Goal: Transaction & Acquisition: Purchase product/service

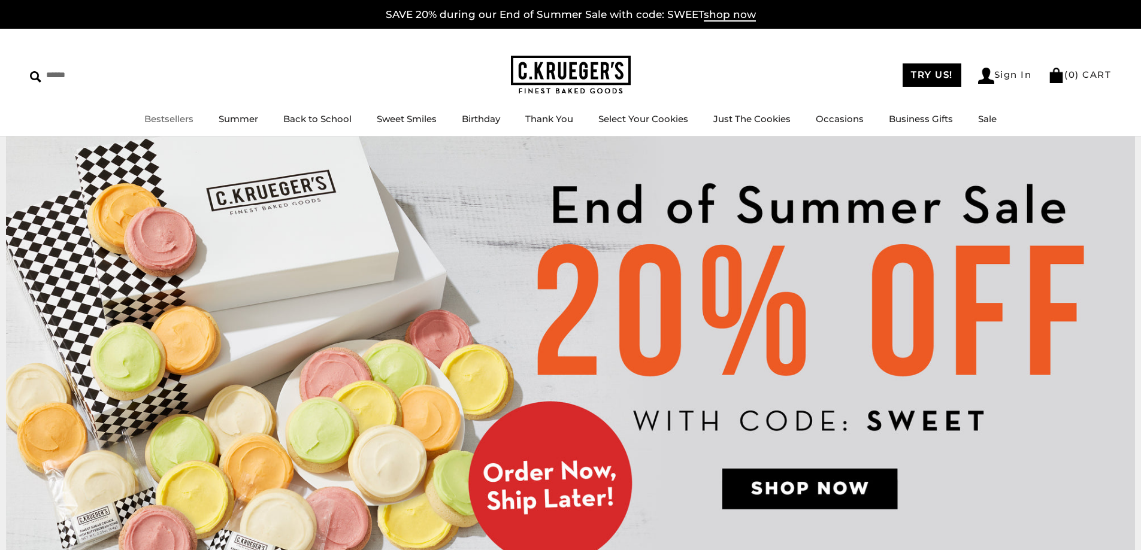
click at [187, 120] on link "Bestsellers" at bounding box center [168, 118] width 49 height 11
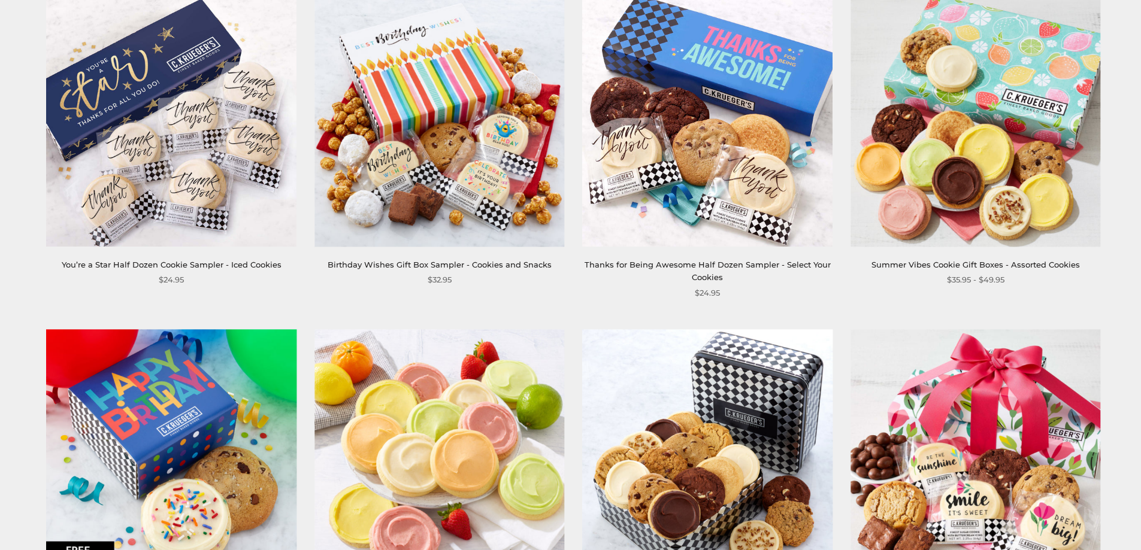
scroll to position [1198, 0]
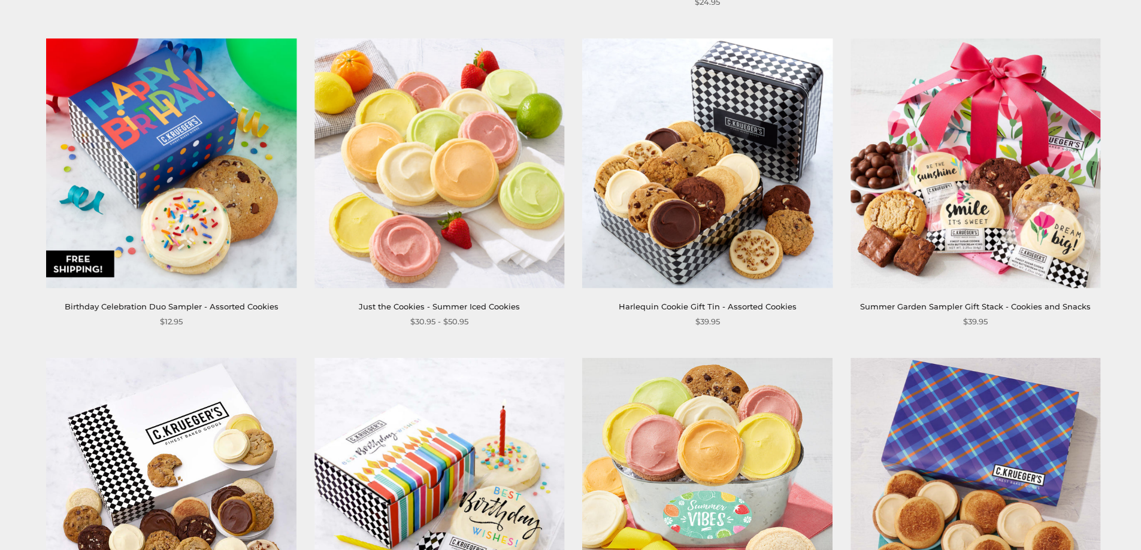
click at [700, 152] on img at bounding box center [708, 163] width 250 height 250
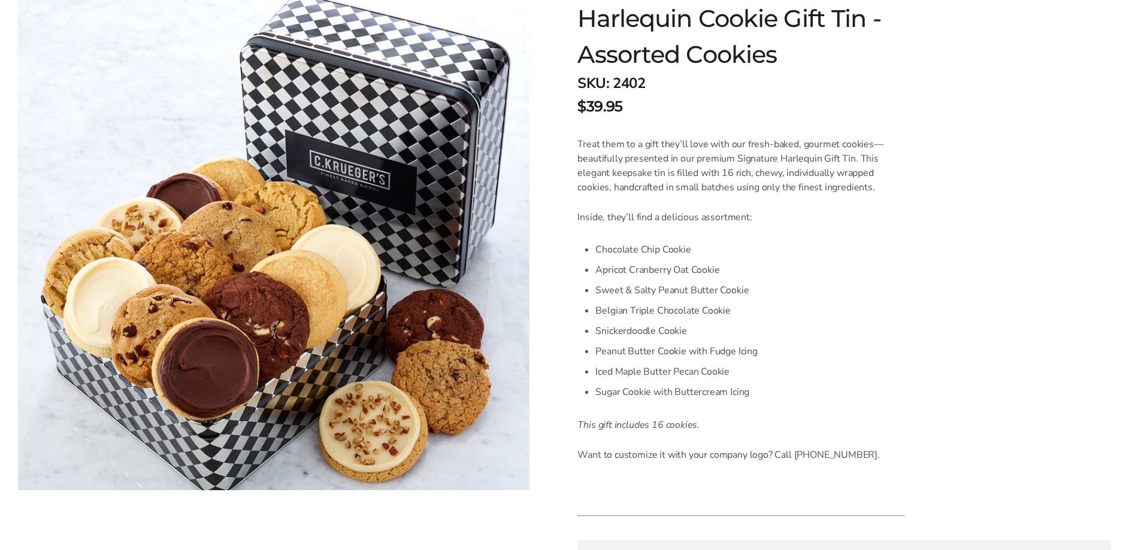
scroll to position [240, 0]
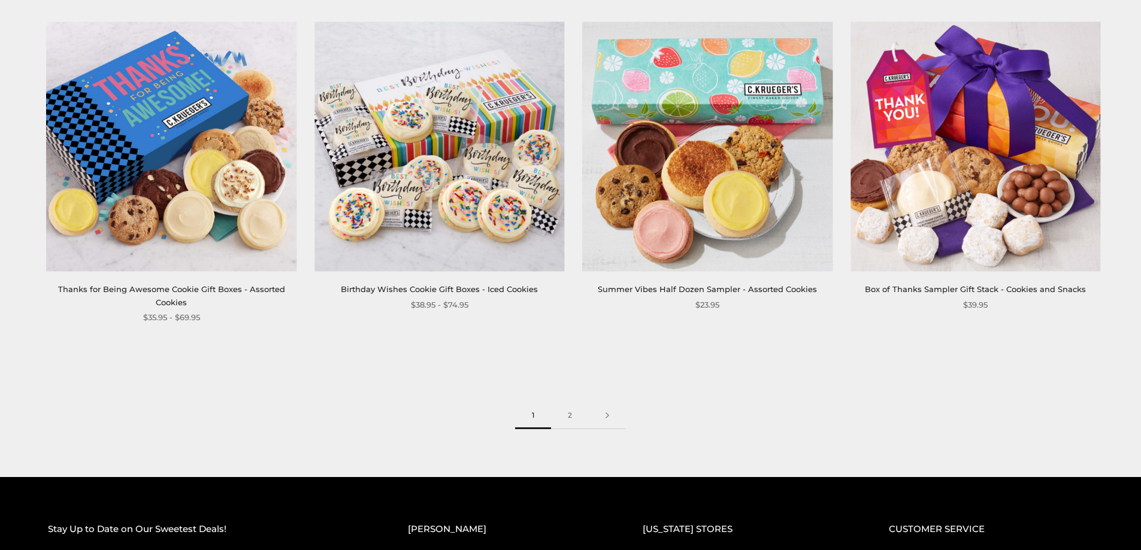
scroll to position [1856, 0]
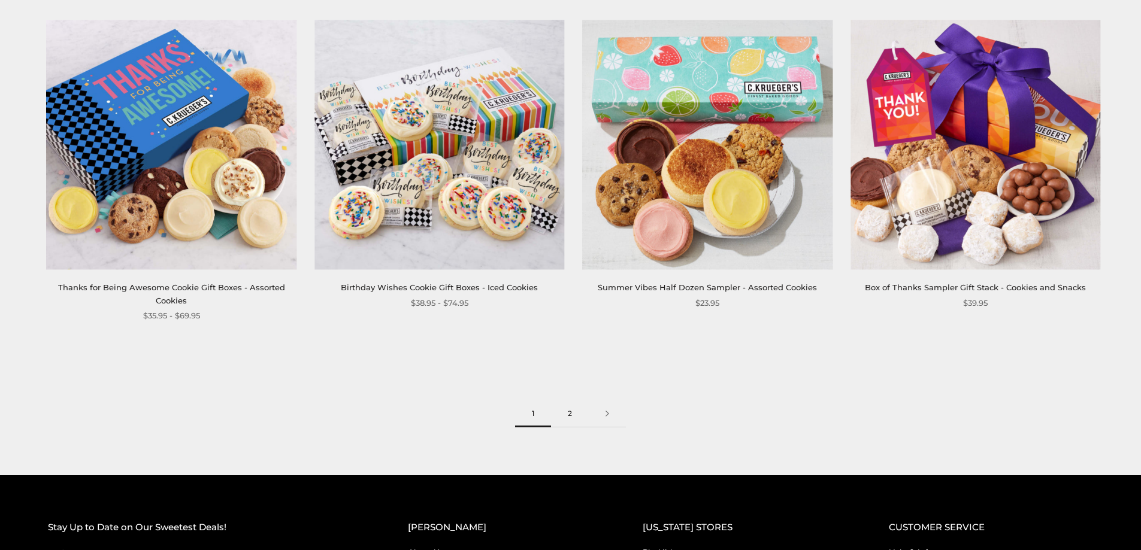
click at [568, 410] on link "2" at bounding box center [570, 414] width 38 height 27
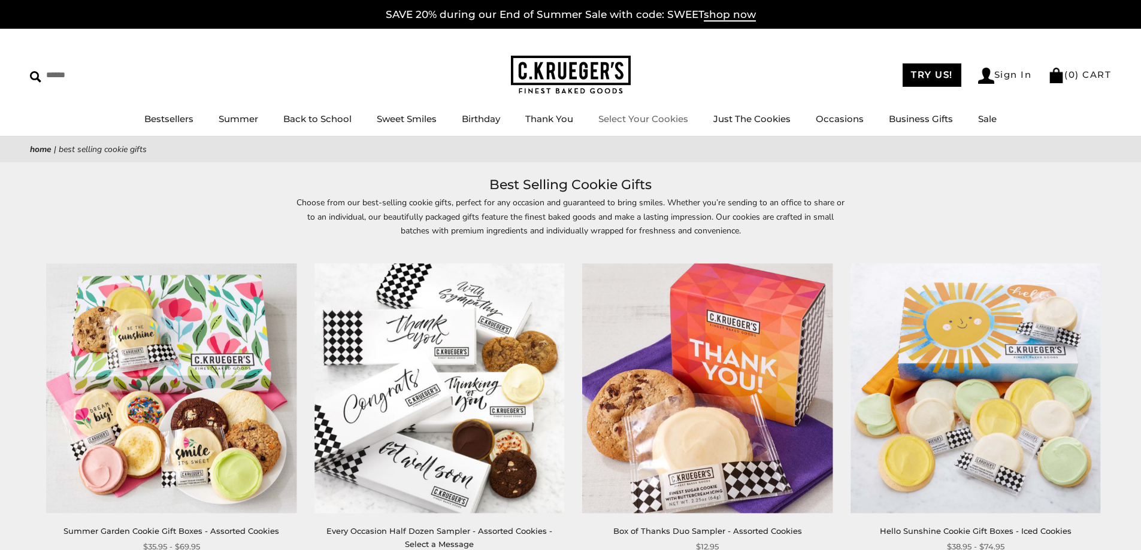
click at [660, 115] on link "Select Your Cookies" at bounding box center [643, 118] width 90 height 11
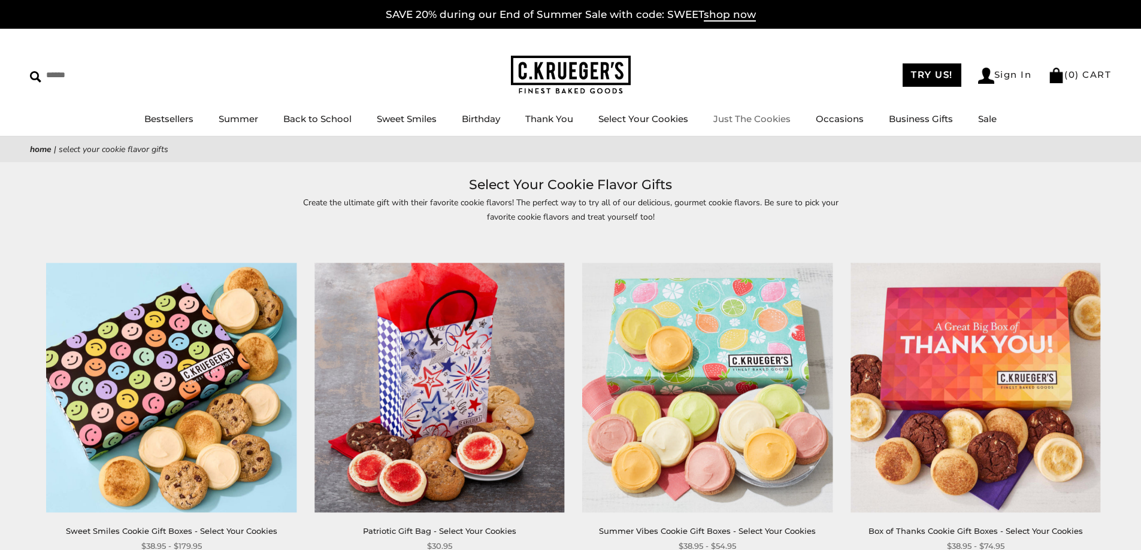
click at [774, 116] on link "Just The Cookies" at bounding box center [751, 118] width 77 height 11
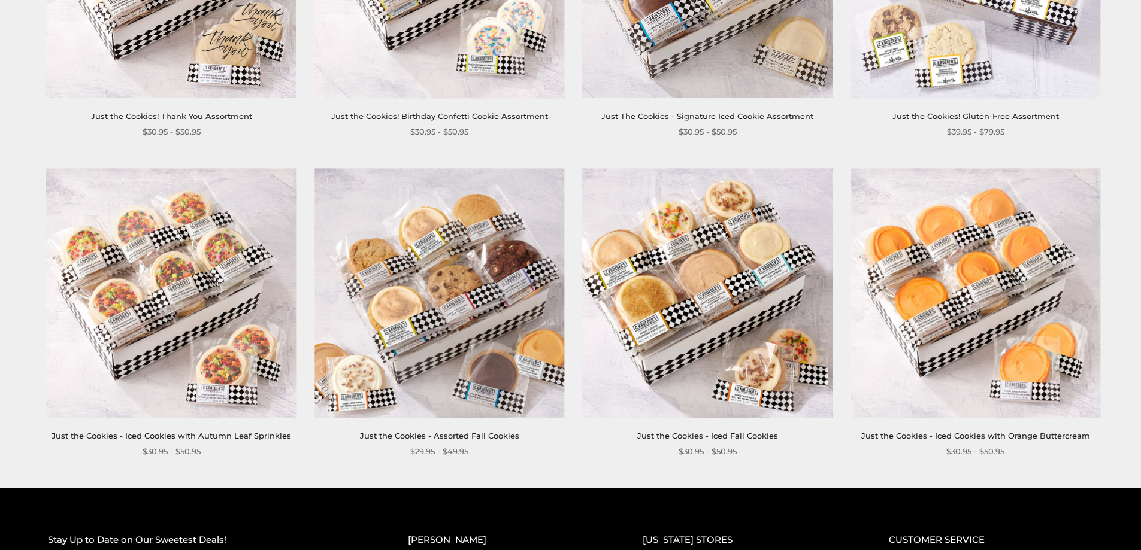
scroll to position [1257, 0]
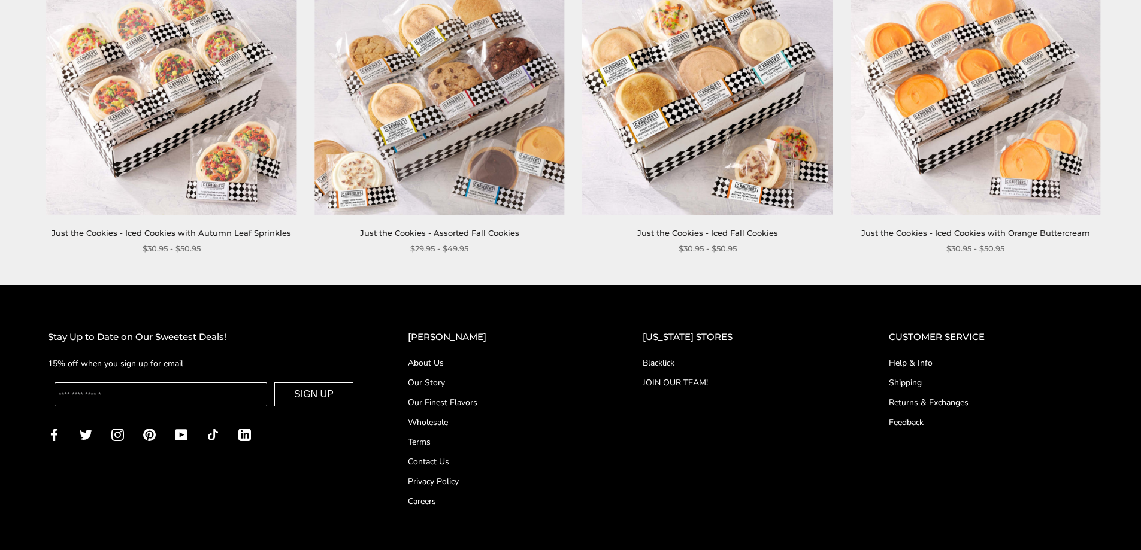
click at [466, 380] on link "Our Story" at bounding box center [501, 383] width 187 height 13
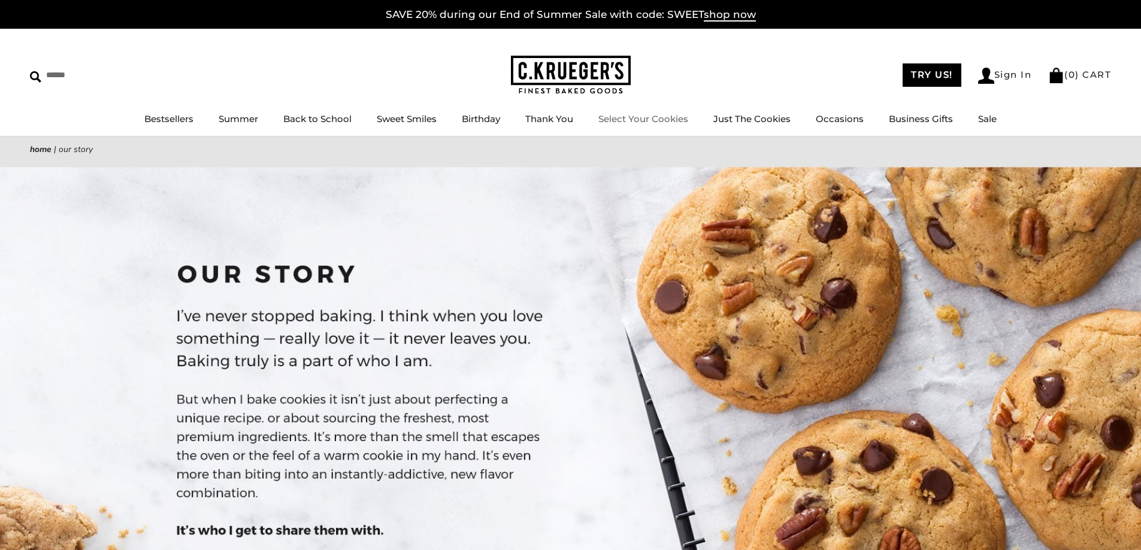
click at [675, 125] on li "Select Your Cookies" at bounding box center [643, 119] width 90 height 15
click at [670, 120] on link "Select Your Cookies" at bounding box center [643, 118] width 90 height 11
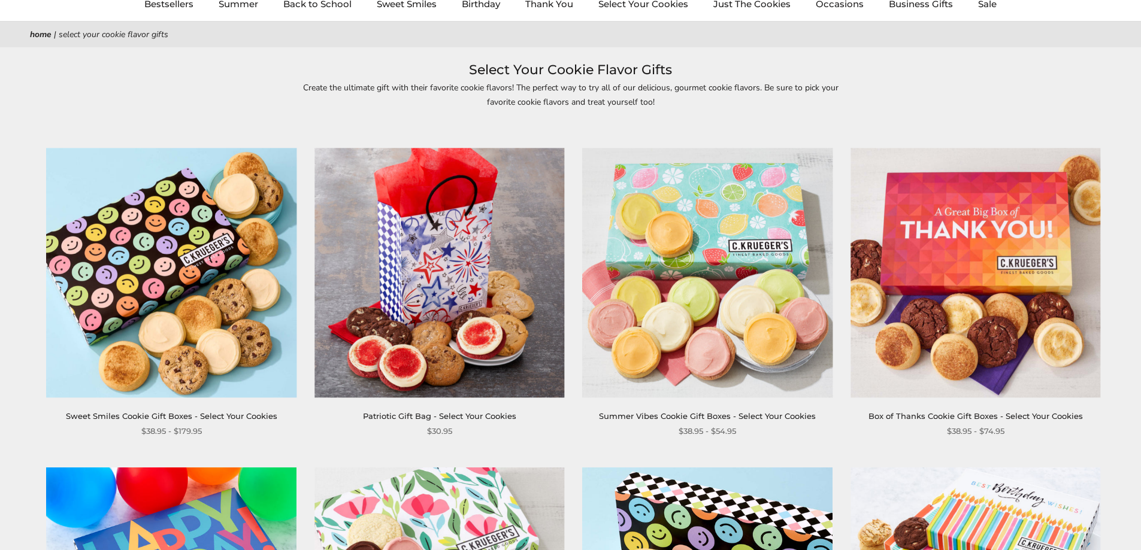
scroll to position [120, 0]
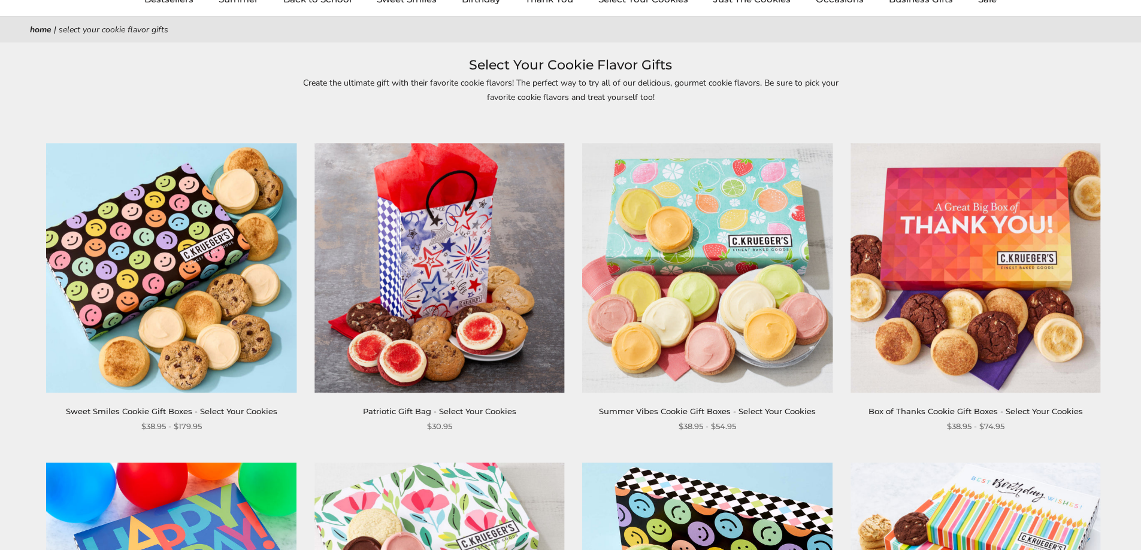
click at [251, 337] on img at bounding box center [172, 268] width 250 height 250
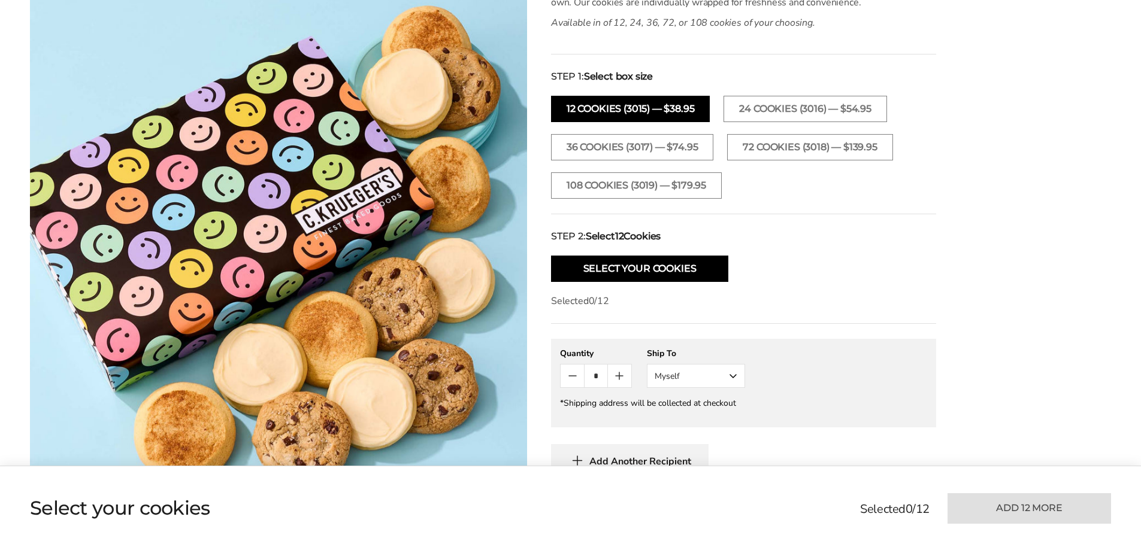
scroll to position [419, 0]
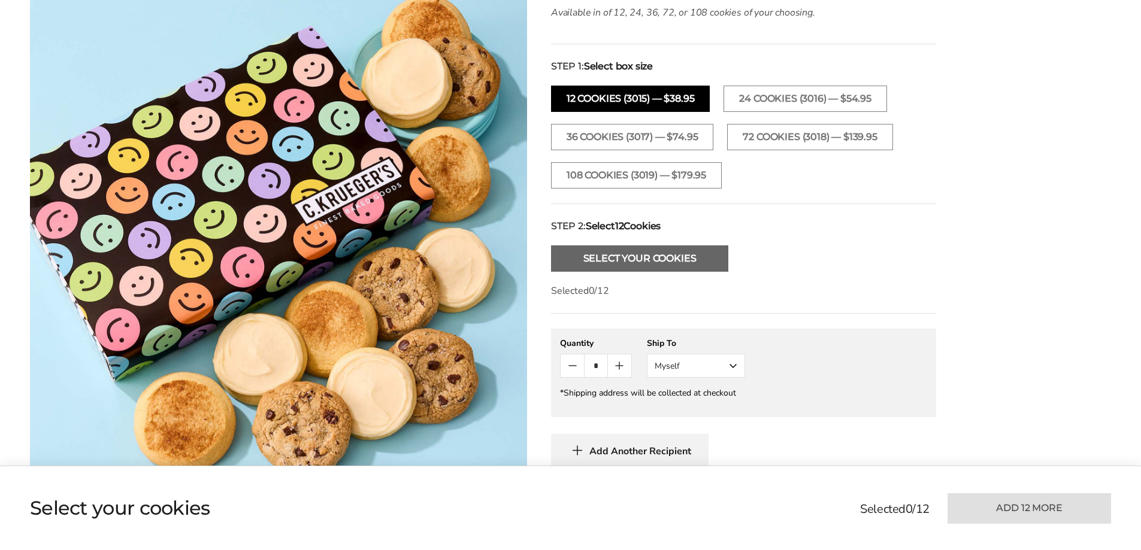
click at [726, 268] on button "Select Your Cookies" at bounding box center [639, 259] width 177 height 26
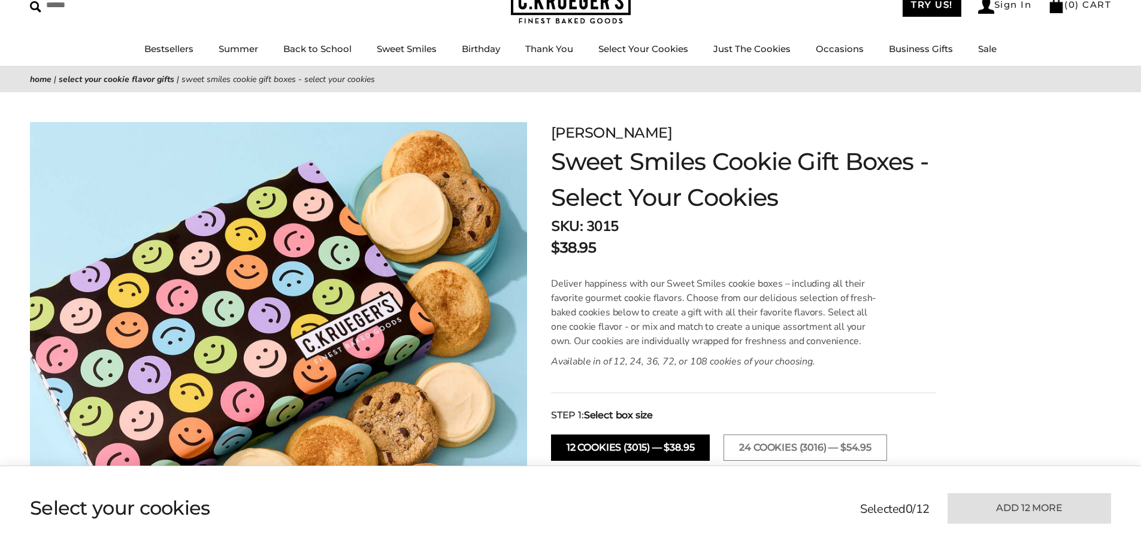
scroll to position [0, 0]
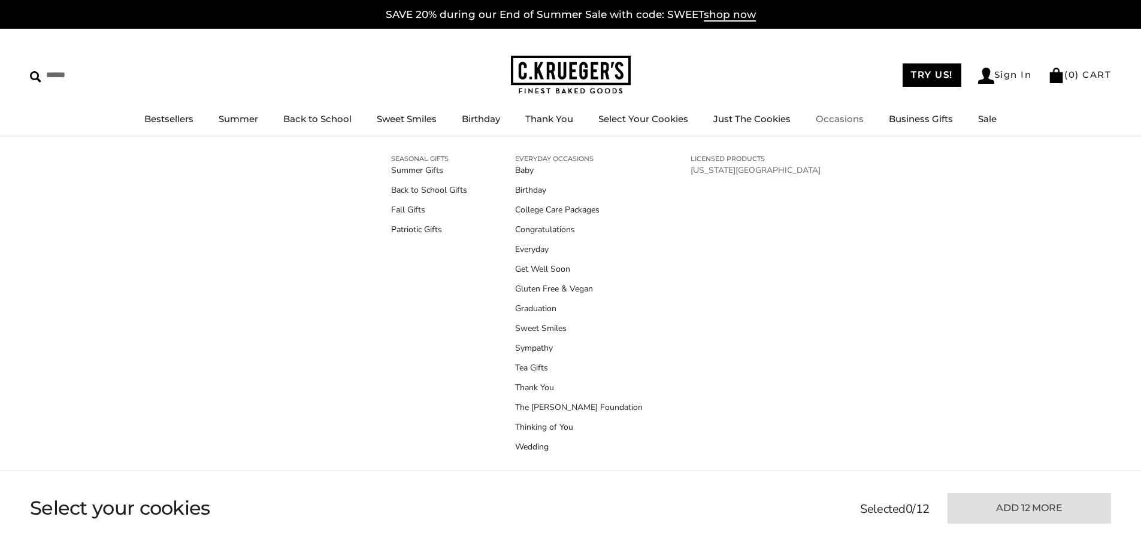
click at [731, 166] on link "[US_STATE][GEOGRAPHIC_DATA]" at bounding box center [755, 170] width 130 height 13
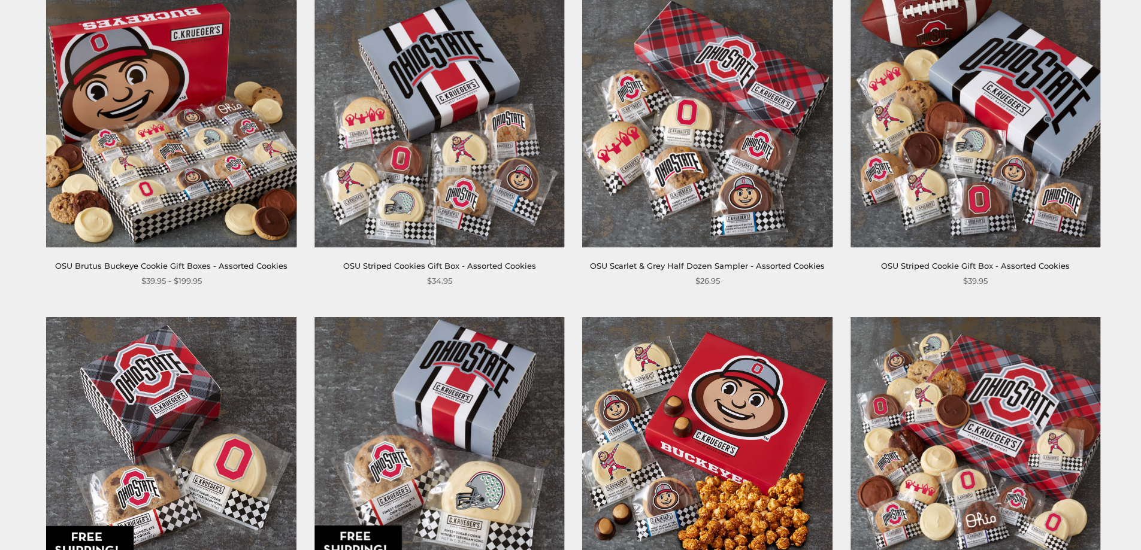
scroll to position [240, 0]
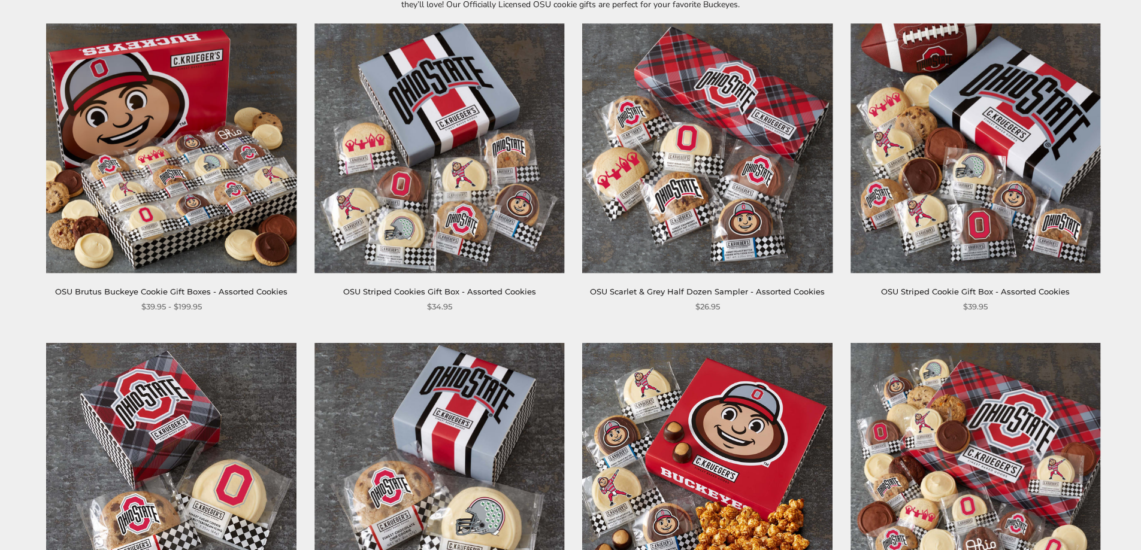
click at [295, 201] on img at bounding box center [172, 148] width 250 height 250
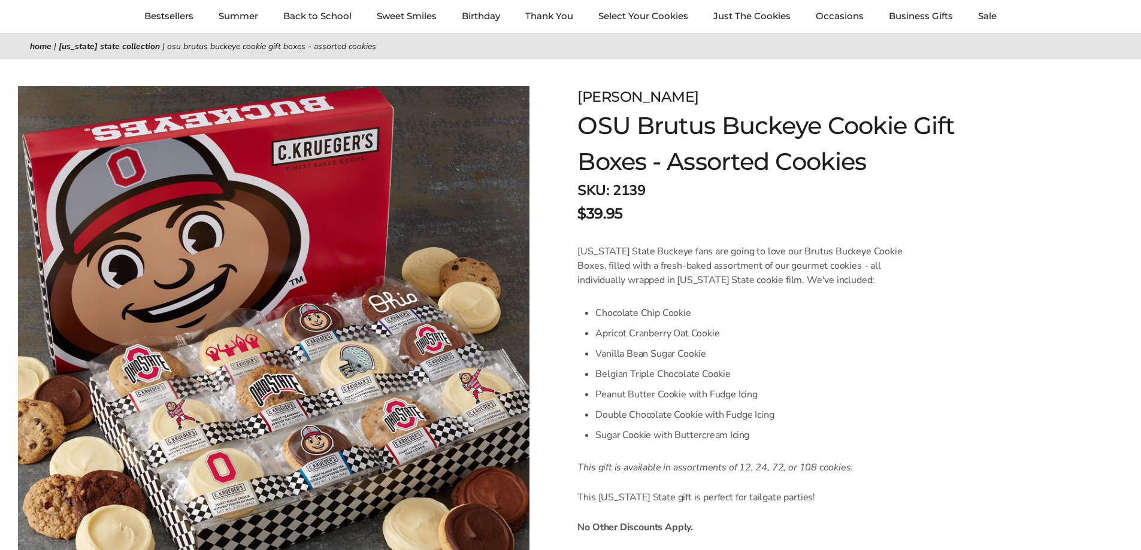
scroll to position [120, 0]
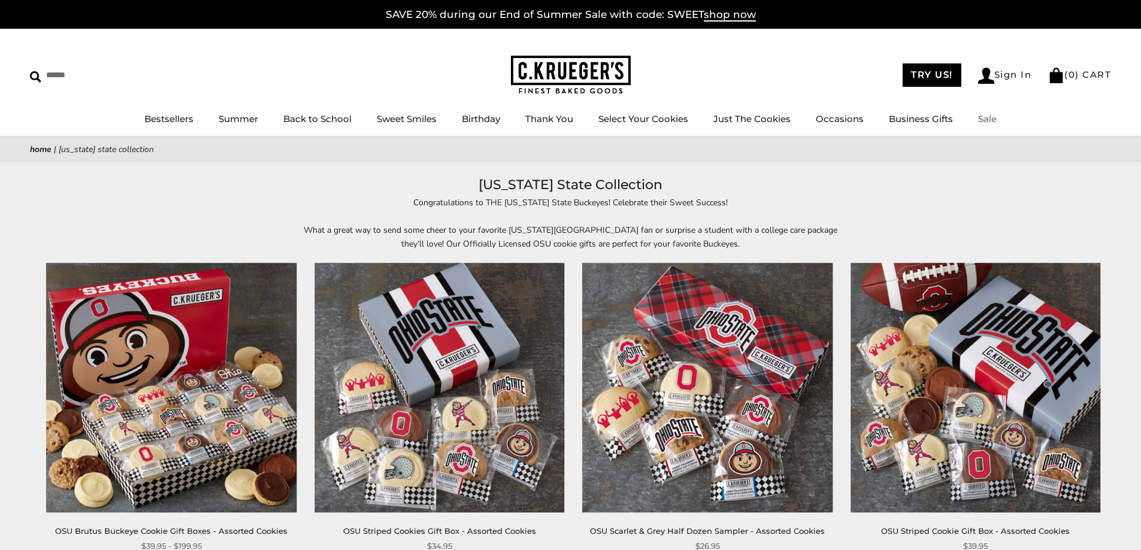
click at [990, 114] on link "Sale" at bounding box center [987, 118] width 19 height 11
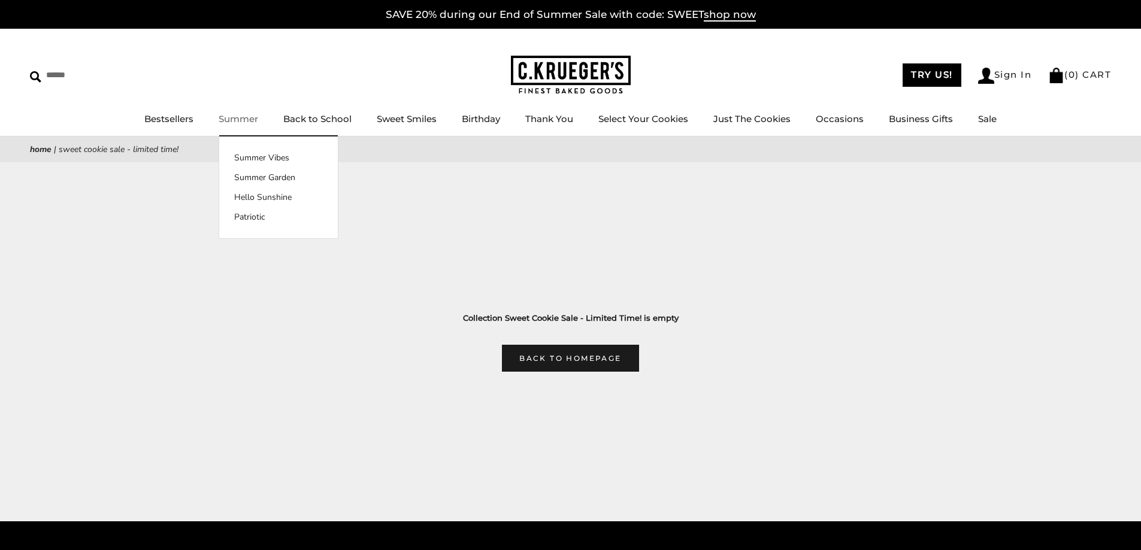
click at [244, 114] on link "Summer" at bounding box center [239, 118] width 40 height 11
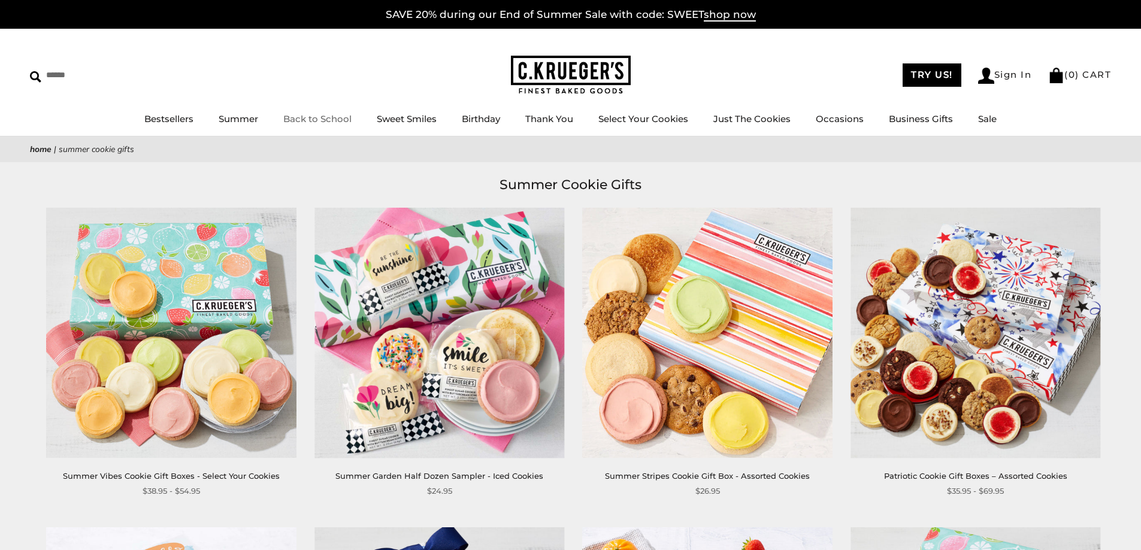
click at [342, 117] on link "Back to School" at bounding box center [317, 118] width 68 height 11
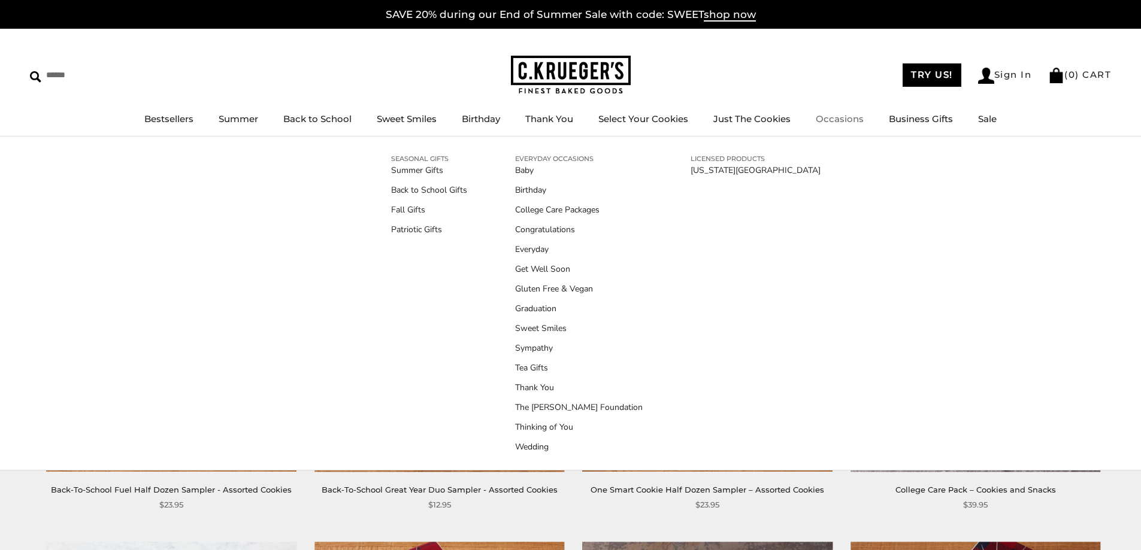
click at [836, 115] on link "Occasions" at bounding box center [840, 118] width 48 height 11
click at [581, 291] on link "Gluten Free & Vegan" at bounding box center [579, 289] width 128 height 13
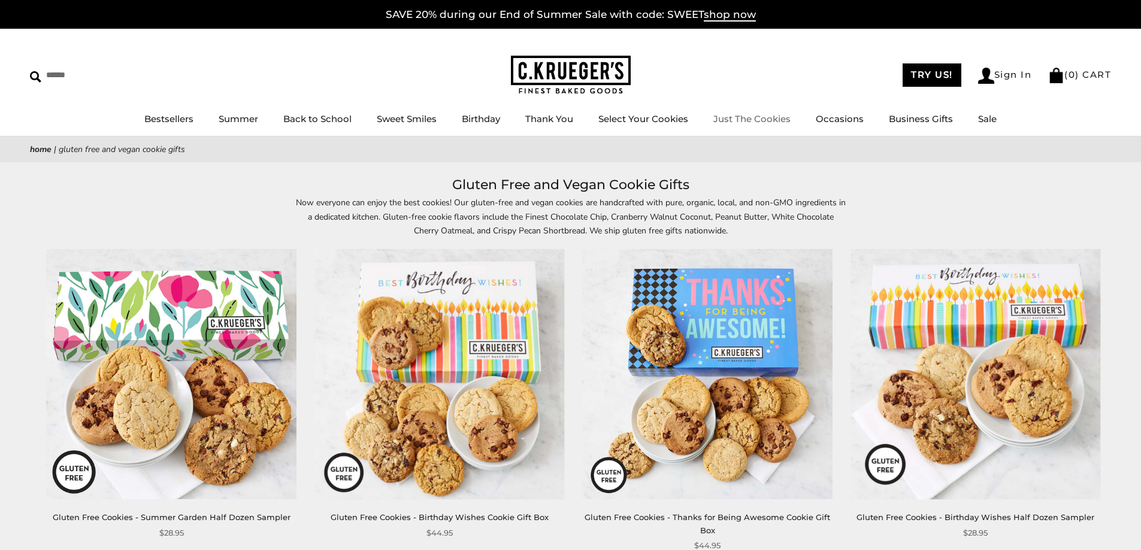
click at [820, 111] on ul "Bestsellers Summer Summer Vibes Summer Garden Hello Sunshine Patriotic Back to …" at bounding box center [570, 124] width 1141 height 27
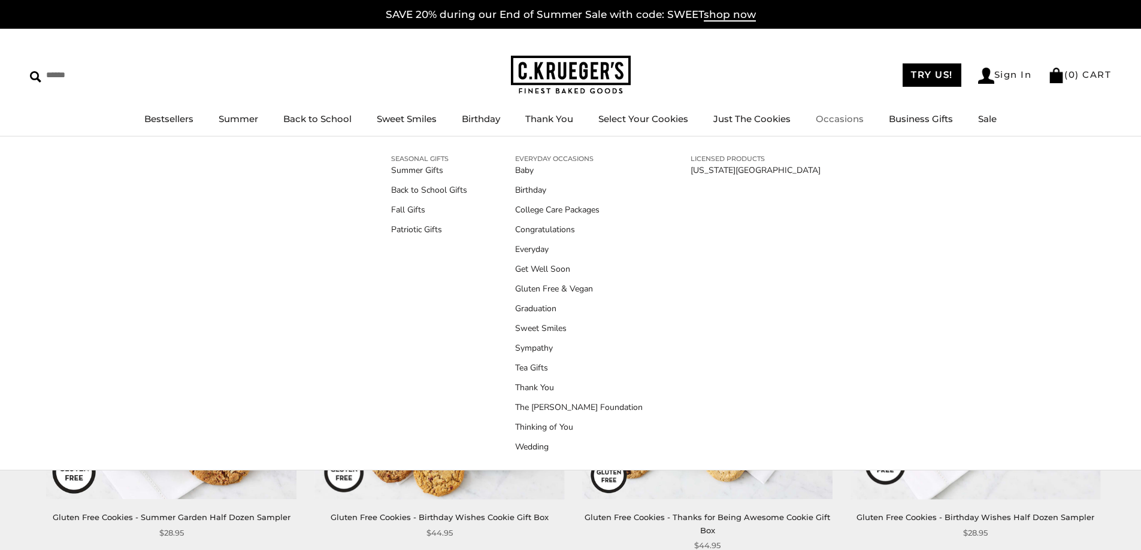
click at [822, 114] on link "Occasions" at bounding box center [840, 118] width 48 height 11
click at [396, 210] on link "Fall Gifts" at bounding box center [429, 210] width 76 height 13
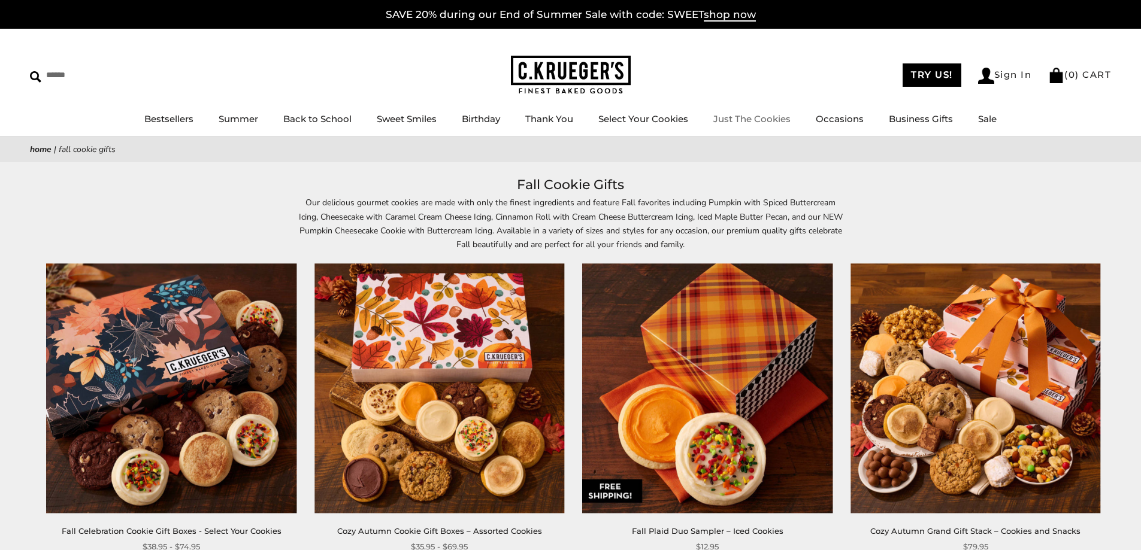
click at [771, 120] on link "Just The Cookies" at bounding box center [751, 118] width 77 height 11
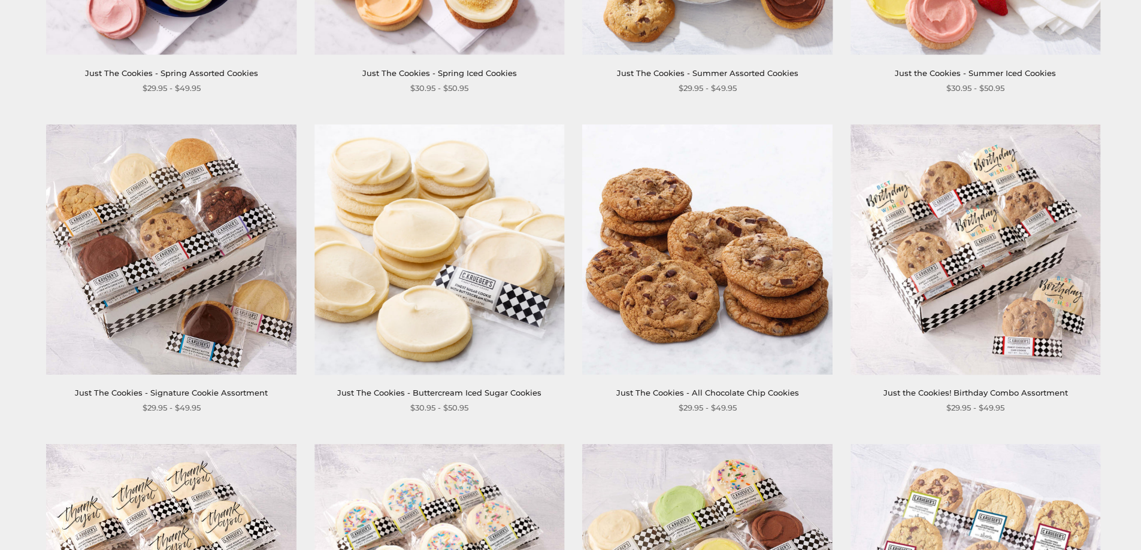
scroll to position [479, 0]
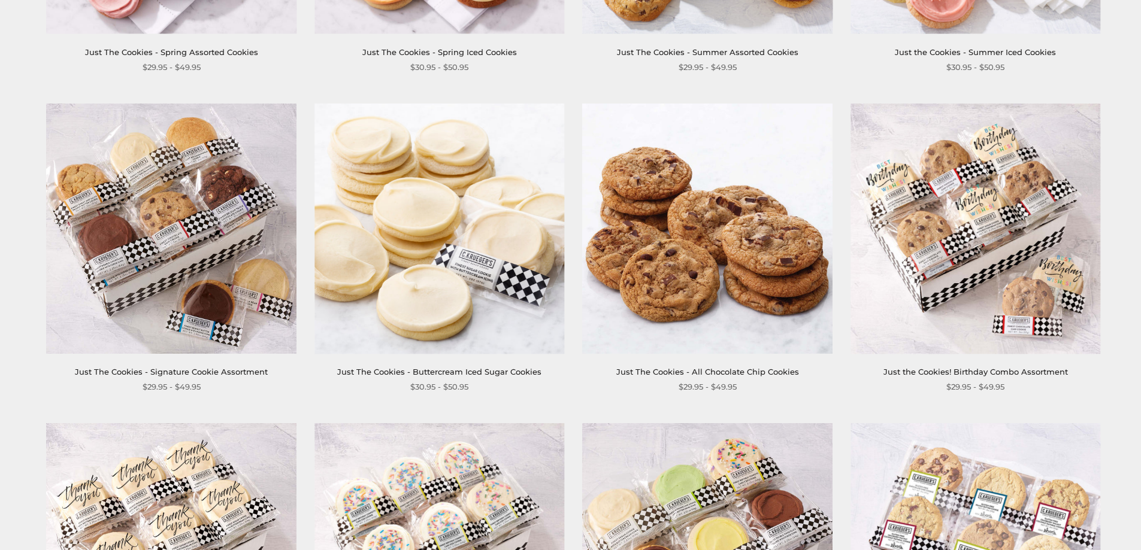
click at [171, 240] on img at bounding box center [172, 229] width 250 height 250
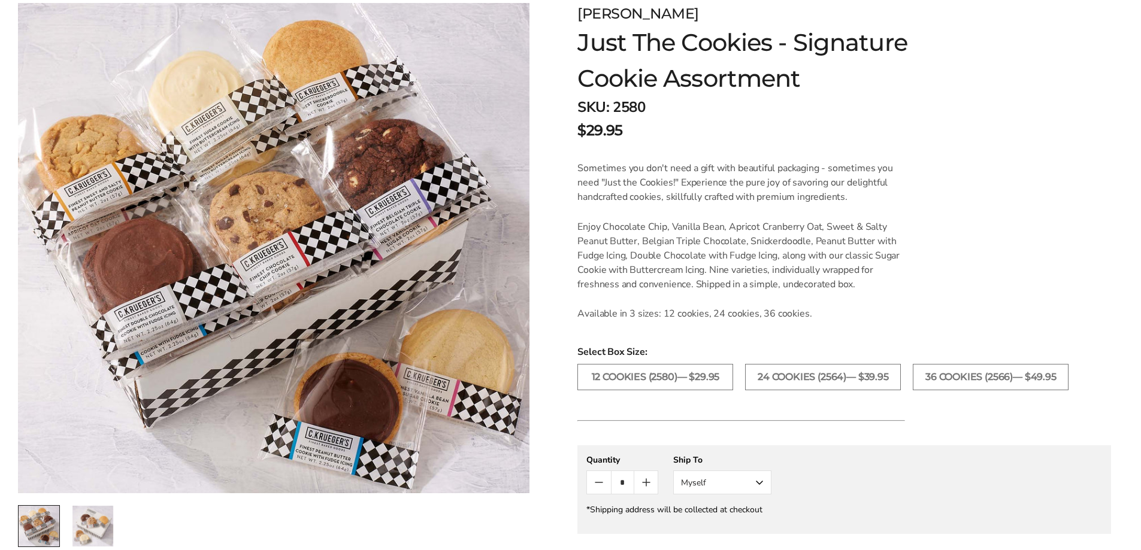
scroll to position [180, 0]
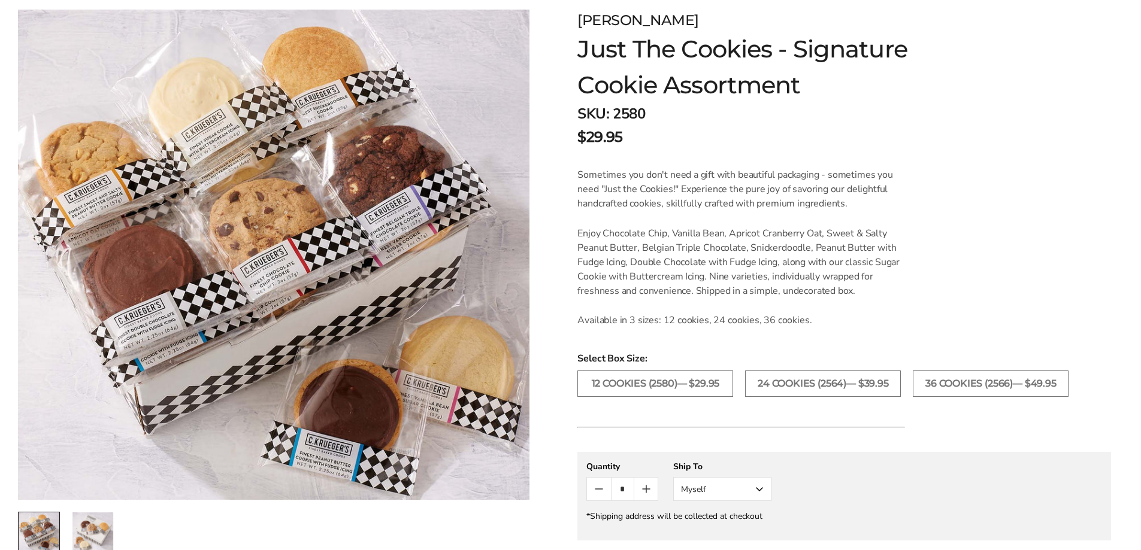
click at [887, 266] on p "Enjoy Chocolate Chip, Vanilla Bean, Apricot Cranberry Oat, Sweet & Salty Peanut…" at bounding box center [741, 262] width 328 height 72
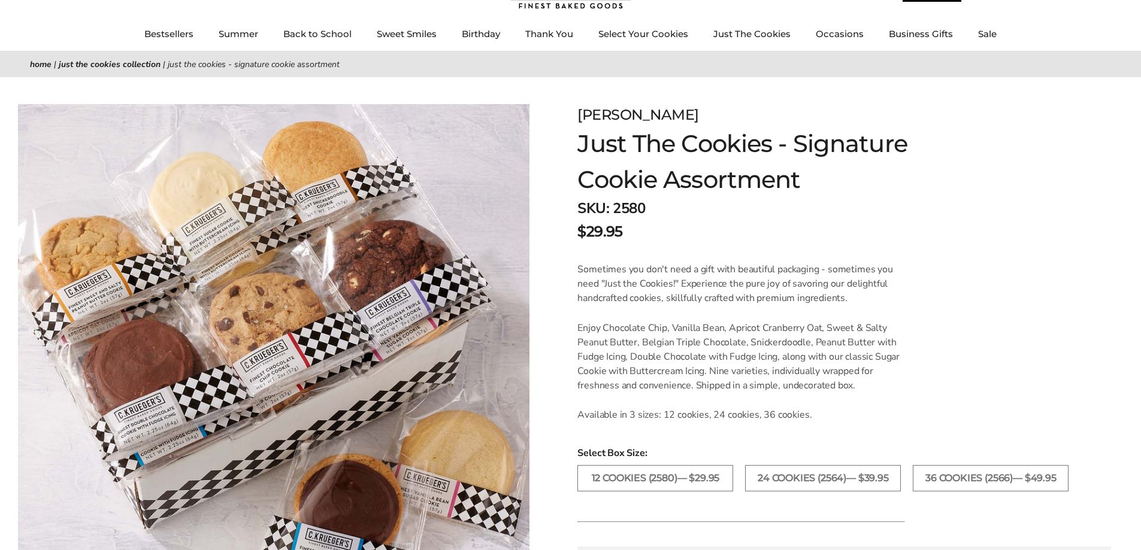
scroll to position [0, 0]
